Goal: Information Seeking & Learning: Check status

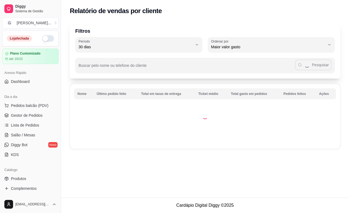
select select "30"
select select "HIGHEST_TOTAL_SPENT_WITH_ORDERS"
click at [43, 210] on span "Relatórios de vendas" at bounding box center [29, 212] width 36 height 5
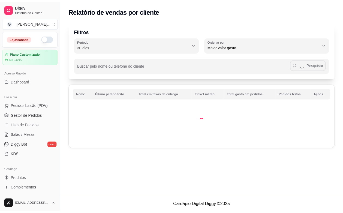
scroll to position [145, 0]
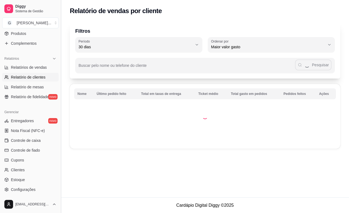
select select "ALL"
select select "0"
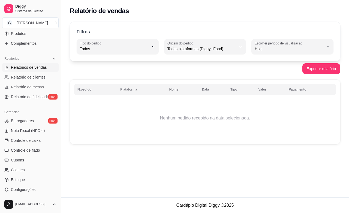
click at [258, 51] on span "Hoje" at bounding box center [289, 48] width 69 height 5
click at [274, 69] on span "Ontem" at bounding box center [289, 70] width 65 height 5
type input "1"
select select "1"
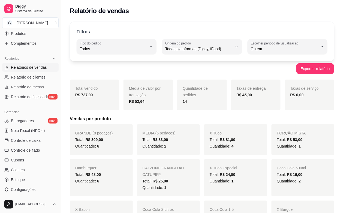
click at [325, 117] on h5 "Vendas por produto" at bounding box center [202, 119] width 265 height 7
drag, startPoint x: 336, startPoint y: 147, endPoint x: 333, endPoint y: 143, distance: 4.6
